Goal: Task Accomplishment & Management: Use online tool/utility

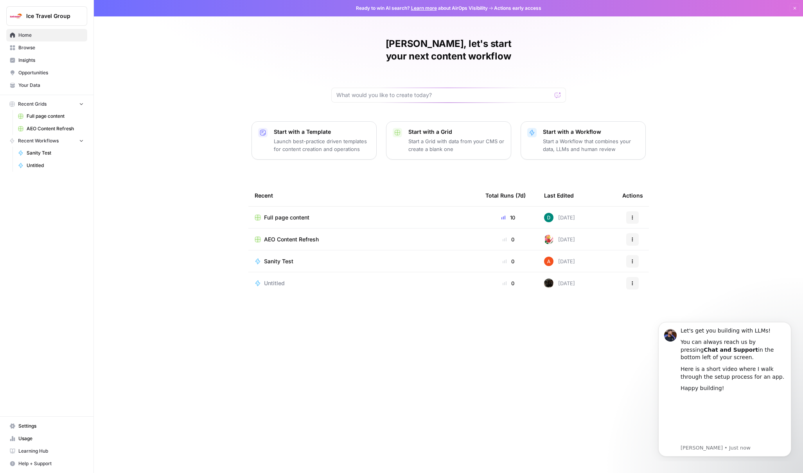
click at [59, 151] on span "Sanity Test" at bounding box center [55, 152] width 57 height 7
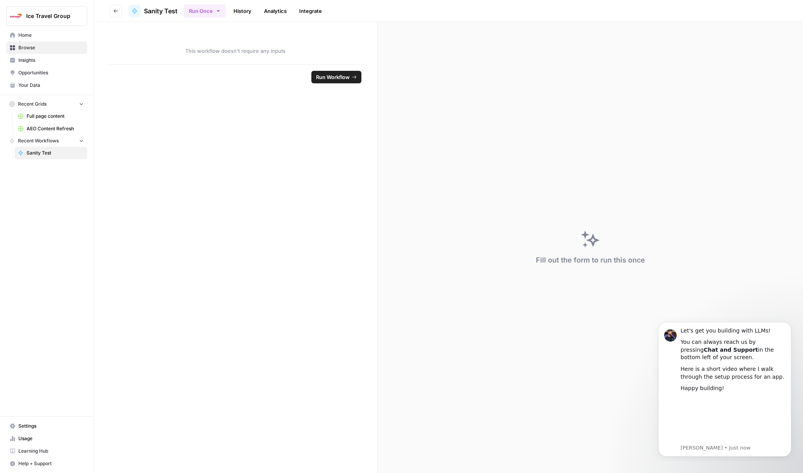
click at [43, 34] on span "Home" at bounding box center [50, 35] width 65 height 7
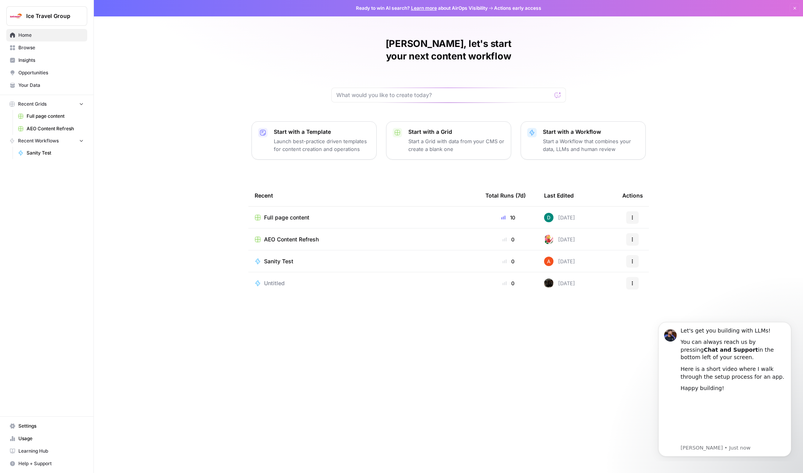
click at [289, 214] on span "Full page content" at bounding box center [286, 218] width 45 height 8
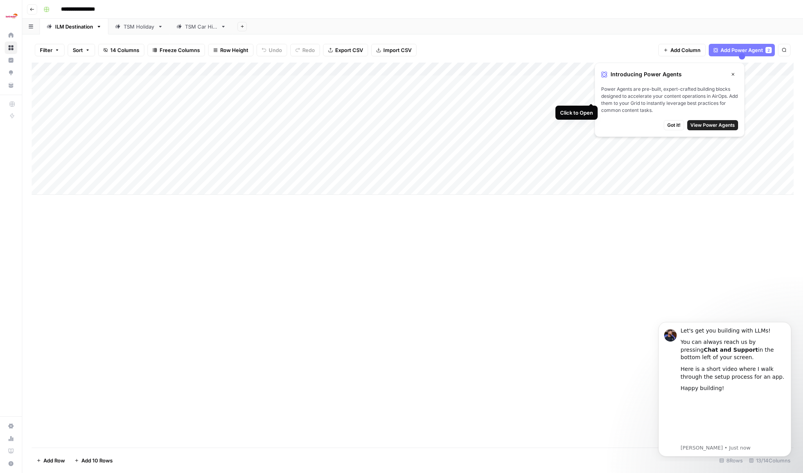
click at [676, 124] on span "Got it!" at bounding box center [674, 125] width 13 height 7
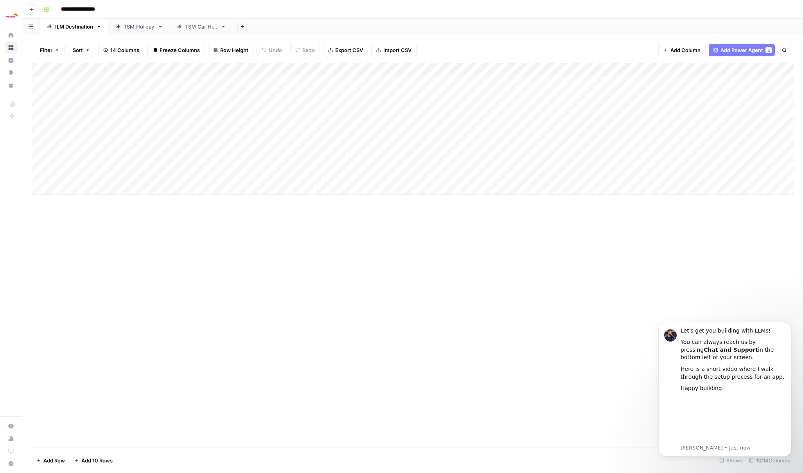
click at [732, 108] on div "Add Column" at bounding box center [413, 129] width 762 height 132
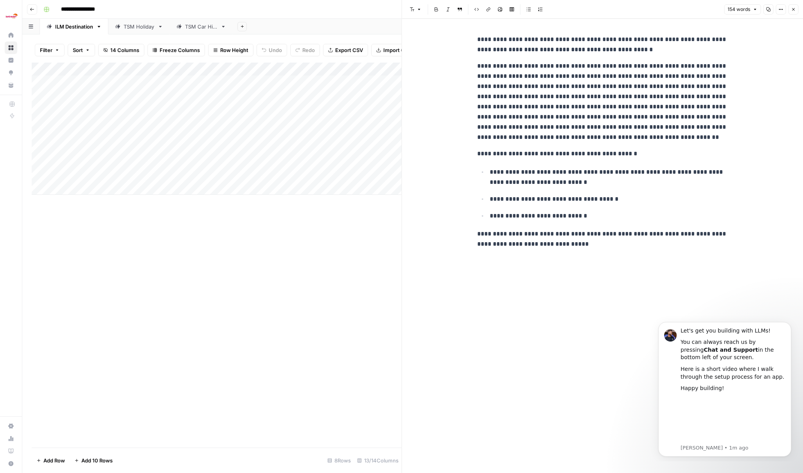
click at [795, 10] on icon "button" at bounding box center [793, 9] width 5 height 5
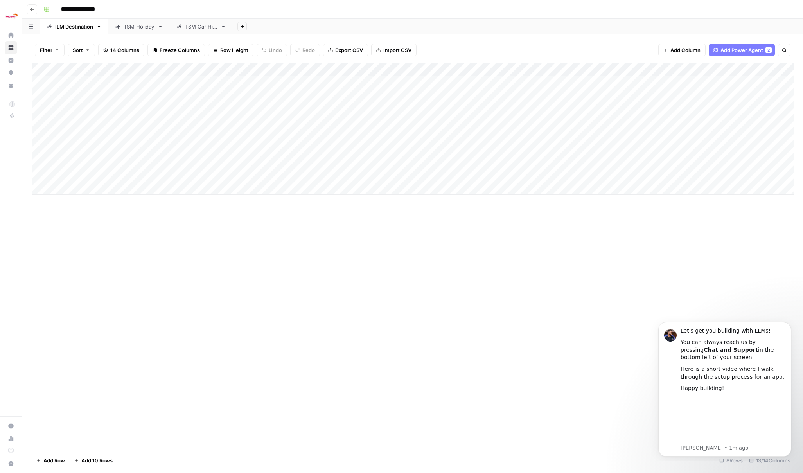
click at [735, 161] on div "Add Column" at bounding box center [413, 129] width 762 height 132
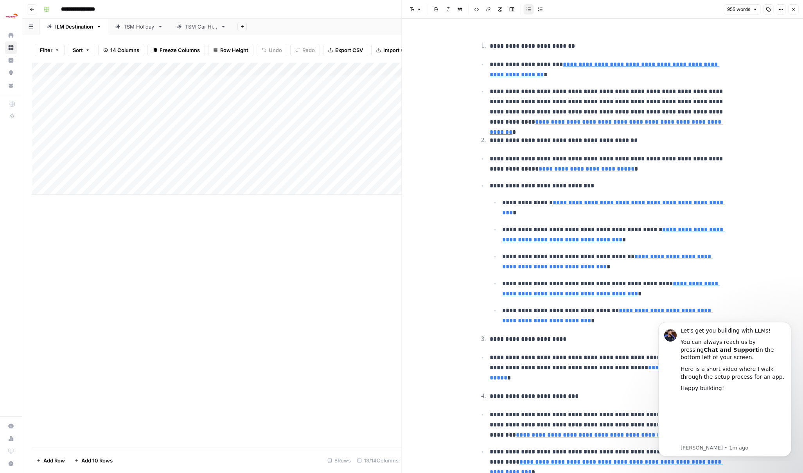
click at [794, 9] on icon "button" at bounding box center [793, 9] width 5 height 5
